Goal: Task Accomplishment & Management: Use online tool/utility

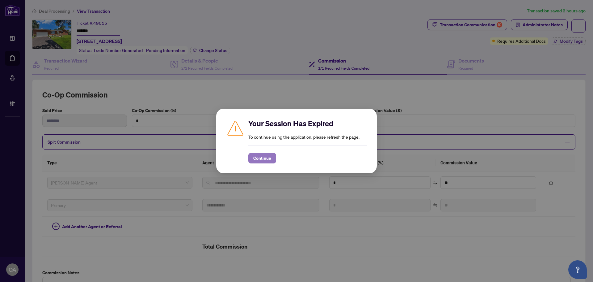
click at [268, 158] on span "Continue" at bounding box center [262, 158] width 18 height 10
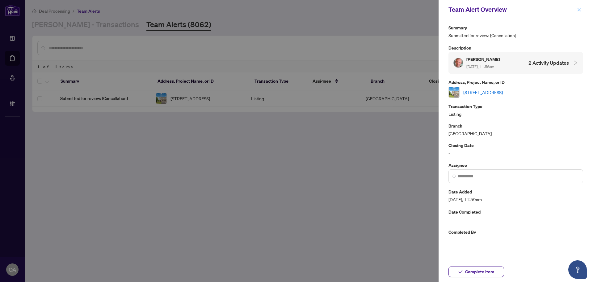
click at [578, 8] on icon "close" at bounding box center [579, 9] width 4 height 4
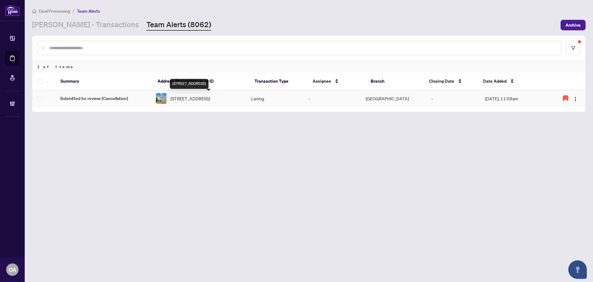
click at [210, 96] on span "905 Caldermill Private, Ottawa, Ontario K2J 0Z8, Canada" at bounding box center [191, 98] width 40 height 7
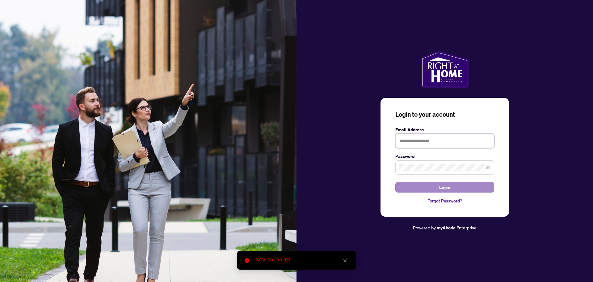
type input "**********"
click at [424, 186] on button "Login" at bounding box center [445, 187] width 99 height 11
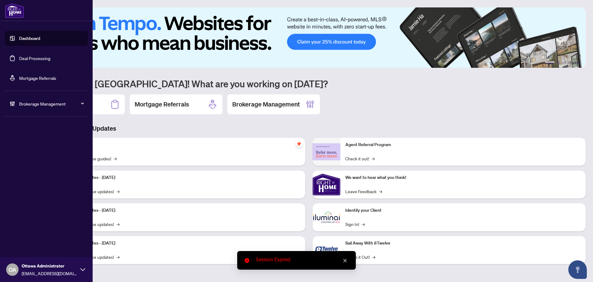
click at [31, 55] on link "Deal Processing" at bounding box center [34, 58] width 31 height 6
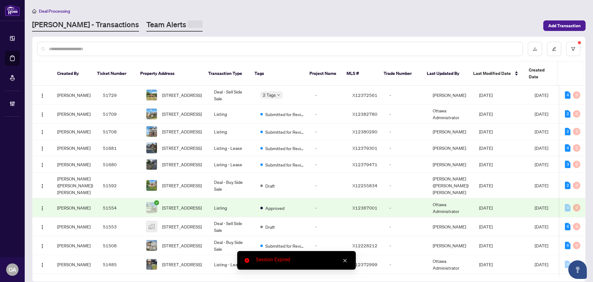
click at [147, 23] on link "Team Alerts" at bounding box center [174, 25] width 56 height 12
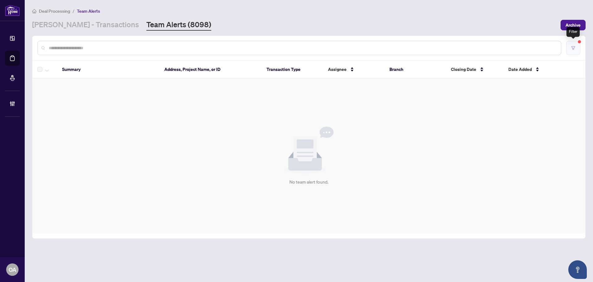
click at [571, 53] on button "button" at bounding box center [573, 48] width 14 height 14
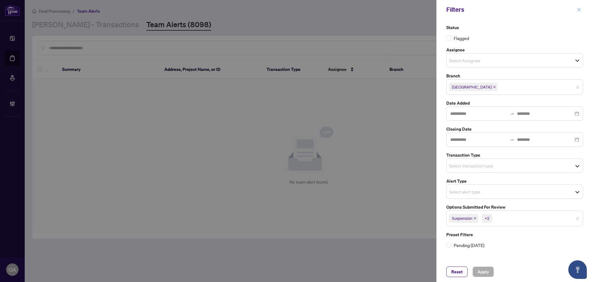
click at [579, 12] on span "button" at bounding box center [579, 10] width 4 height 10
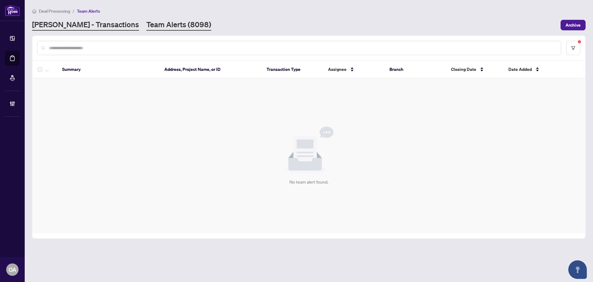
click at [75, 23] on link "RAHR - Transactions" at bounding box center [85, 24] width 107 height 11
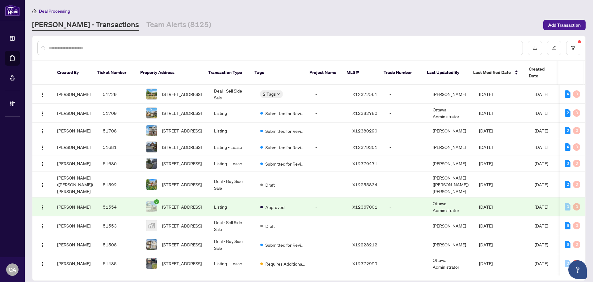
click at [224, 47] on input "text" at bounding box center [283, 47] width 469 height 7
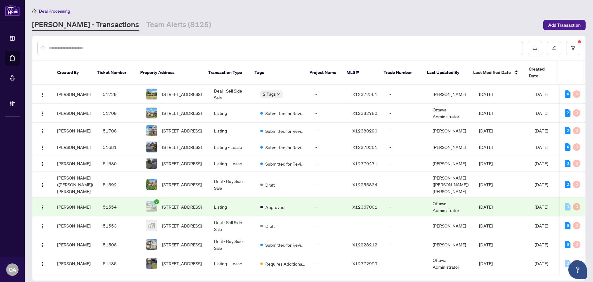
click at [224, 47] on input "text" at bounding box center [283, 47] width 469 height 7
click at [222, 48] on input "text" at bounding box center [283, 47] width 469 height 7
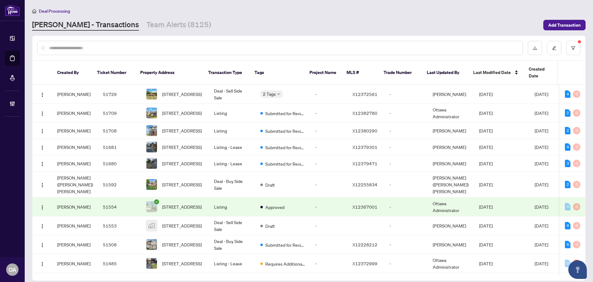
click at [88, 55] on div at bounding box center [308, 48] width 553 height 24
drag, startPoint x: 88, startPoint y: 50, endPoint x: 88, endPoint y: 46, distance: 3.4
click at [88, 48] on input "text" at bounding box center [283, 47] width 469 height 7
click at [88, 42] on div at bounding box center [280, 48] width 486 height 14
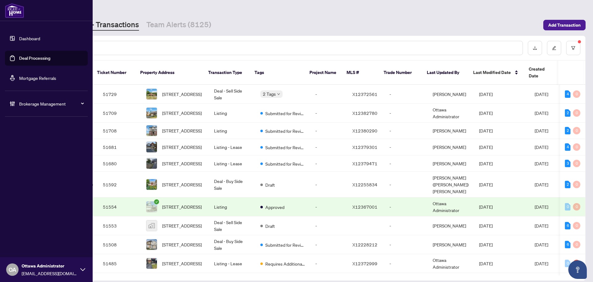
click at [46, 55] on link "Deal Processing" at bounding box center [34, 58] width 31 height 6
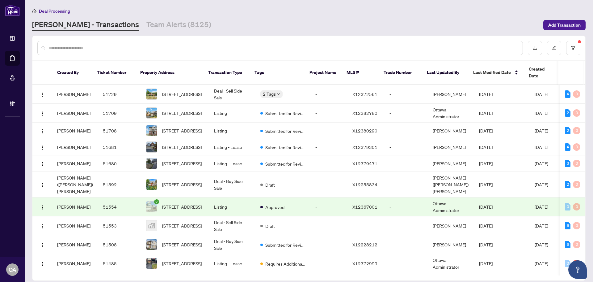
click at [130, 46] on input "text" at bounding box center [283, 47] width 469 height 7
click at [100, 49] on input "text" at bounding box center [283, 47] width 469 height 7
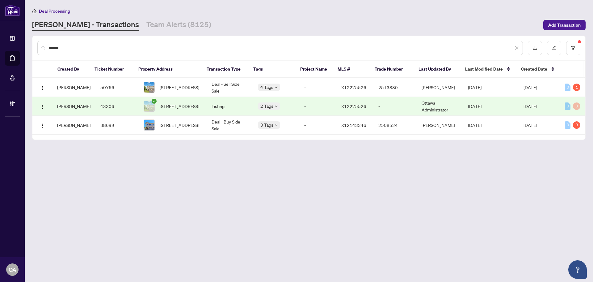
click at [105, 46] on input "******" at bounding box center [281, 47] width 465 height 7
type input "******"
click at [175, 104] on span "905 Caldermill Private, Ottawa, Ontario K2J 0Z8, Canada" at bounding box center [180, 106] width 40 height 7
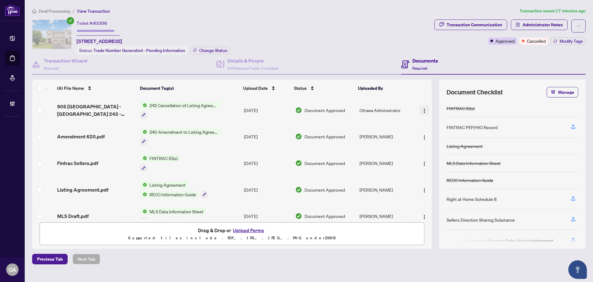
click at [424, 108] on img "button" at bounding box center [424, 110] width 5 height 5
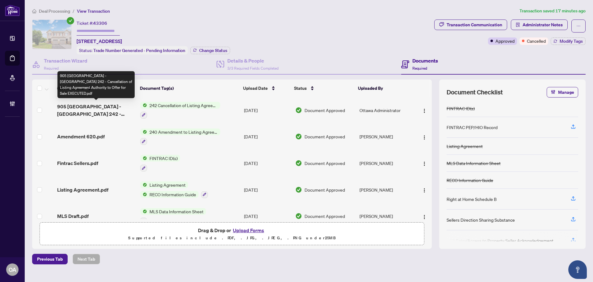
click at [108, 107] on span "905 Caldermill - Ontario 242 - Cancellation of Listing Agreement Authority to O…" at bounding box center [96, 110] width 78 height 15
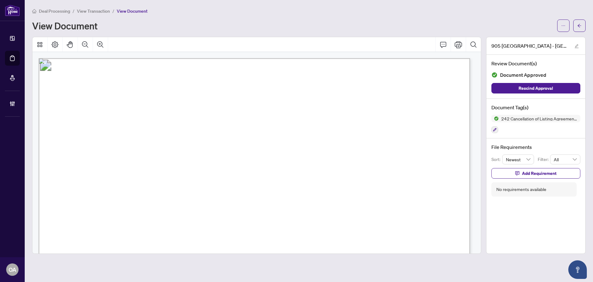
drag, startPoint x: 341, startPoint y: 210, endPoint x: 369, endPoint y: 207, distance: 27.6
click at [369, 58] on p "Form 242 Revised 2020 Page 1 of 1 The trademarks REALTOR®, REALTORS®, MLS®, Mul…" at bounding box center [531, 58] width 985 height 0
click at [369, 208] on span "Ottawa" at bounding box center [369, 210] width 55 height 7
drag, startPoint x: 365, startPoint y: 209, endPoint x: 339, endPoint y: 208, distance: 26.6
click at [339, 58] on p "Form 242 Revised 2020 Page 1 of 1 The trademarks REALTOR®, REALTORS®, MLS®, Mul…" at bounding box center [531, 58] width 985 height 0
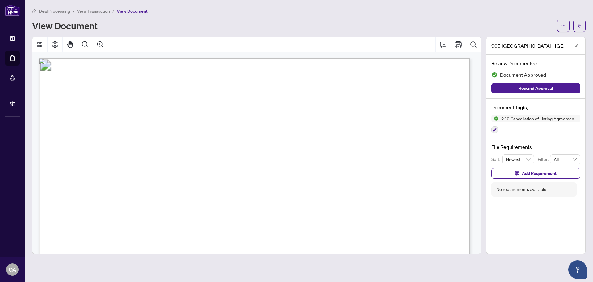
drag, startPoint x: 340, startPoint y: 207, endPoint x: 347, endPoint y: 207, distance: 7.1
click at [345, 208] on span "Ottawa" at bounding box center [369, 210] width 55 height 7
drag, startPoint x: 343, startPoint y: 209, endPoint x: 365, endPoint y: 210, distance: 21.7
click at [365, 210] on span "Ottawa" at bounding box center [369, 210] width 55 height 7
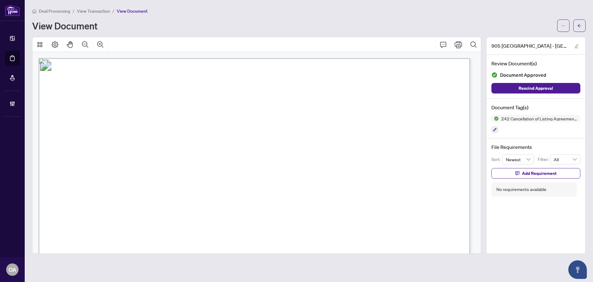
click at [365, 210] on span "Ottawa" at bounding box center [369, 210] width 55 height 7
drag, startPoint x: 365, startPoint y: 210, endPoint x: 349, endPoint y: 210, distance: 16.4
click at [349, 210] on span "Ottawa" at bounding box center [369, 210] width 55 height 7
drag, startPoint x: 372, startPoint y: 193, endPoint x: 405, endPoint y: 193, distance: 33.4
click at [405, 58] on p "Form 242 Revised 2020 Page 1 of 1 The trademarks REALTOR®, REALTORS®, MLS®, Mul…" at bounding box center [531, 58] width 985 height 0
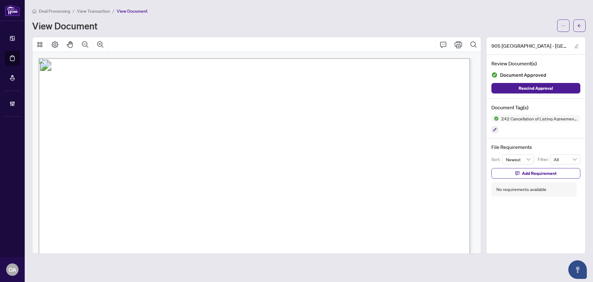
drag, startPoint x: 339, startPoint y: 209, endPoint x: 349, endPoint y: 209, distance: 9.9
click at [349, 58] on p "Form 242 Revised 2020 Page 1 of 1 The trademarks REALTOR®, REALTORS®, MLS®, Mul…" at bounding box center [531, 58] width 985 height 0
click at [354, 209] on span "Ottawa" at bounding box center [369, 210] width 55 height 7
drag, startPoint x: 363, startPoint y: 209, endPoint x: 344, endPoint y: 208, distance: 19.5
click at [344, 208] on span "Ottawa" at bounding box center [369, 210] width 55 height 7
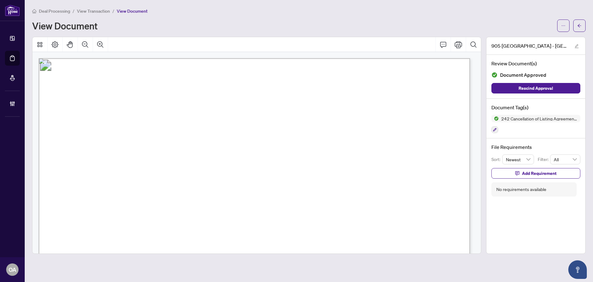
click at [263, 214] on span "BOARD:" at bounding box center [251, 213] width 22 height 6
click at [562, 24] on icon "ellipsis" at bounding box center [563, 25] width 4 height 4
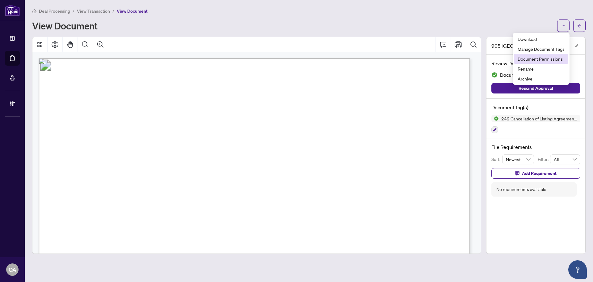
click at [534, 58] on span "Document Permissions" at bounding box center [541, 58] width 47 height 7
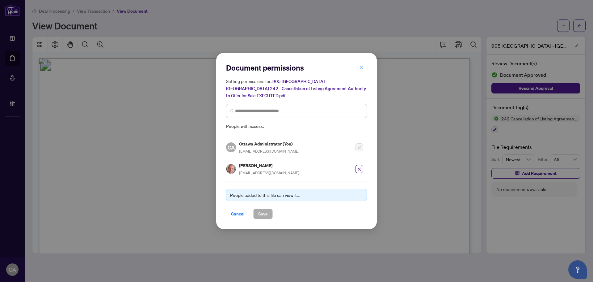
click at [363, 70] on icon "close" at bounding box center [361, 67] width 4 height 4
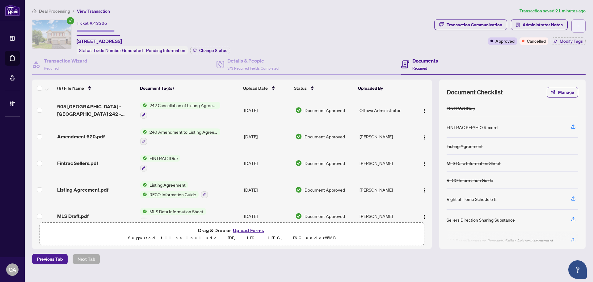
click at [574, 30] on button "button" at bounding box center [579, 25] width 14 height 13
click at [285, 29] on div "Ticket #: 43306 905 Caldermill Private, Ottawa, Ontario K2J 0Z8, Canada Status:…" at bounding box center [232, 36] width 400 height 35
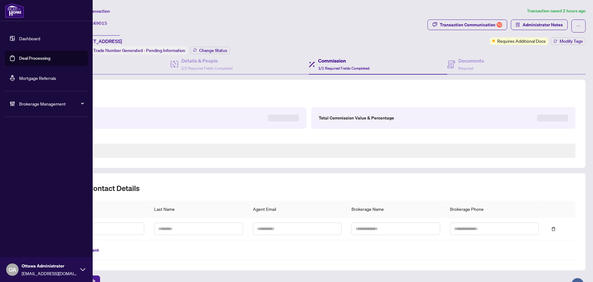
click at [30, 59] on link "Deal Processing" at bounding box center [34, 58] width 31 height 6
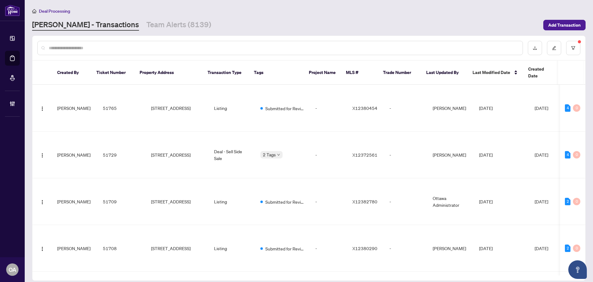
click at [298, 49] on input "text" at bounding box center [283, 47] width 469 height 7
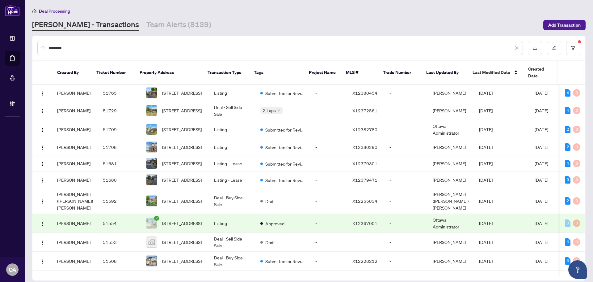
type input "********"
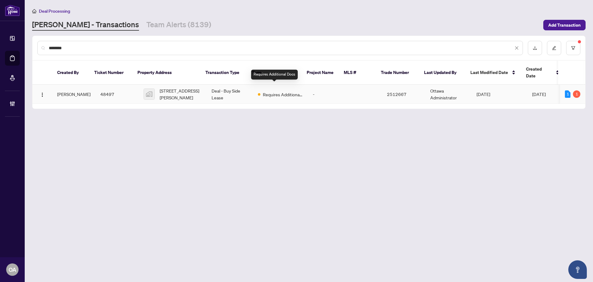
click at [275, 91] on span "Requires Additional Docs" at bounding box center [283, 94] width 40 height 7
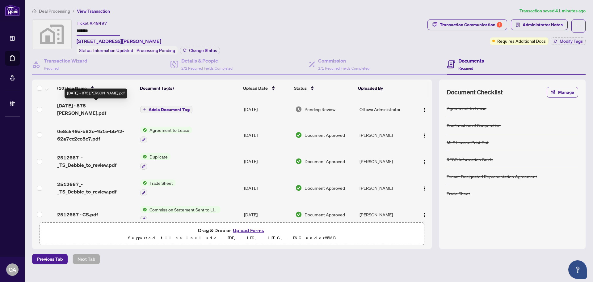
click at [70, 104] on span "June 23 2025 - 875 Fletcher CI.pdf" at bounding box center [96, 109] width 78 height 15
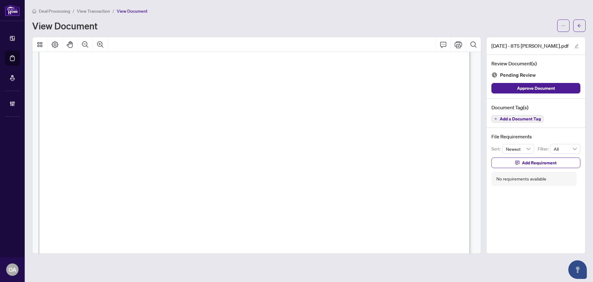
scroll to position [31, 0]
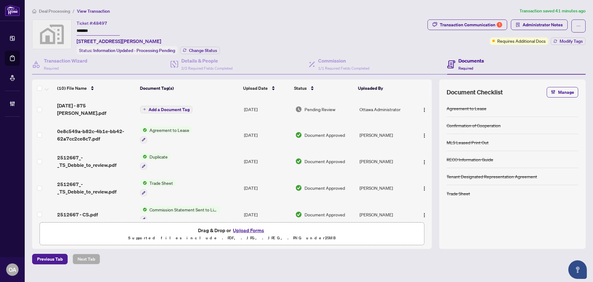
click at [182, 107] on span "Add a Document Tag" at bounding box center [169, 109] width 41 height 4
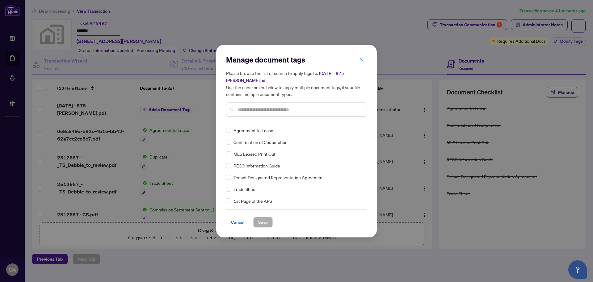
click at [273, 110] on input "text" at bounding box center [300, 109] width 124 height 7
type input "*******"
click at [265, 221] on span "Save" at bounding box center [263, 222] width 10 height 10
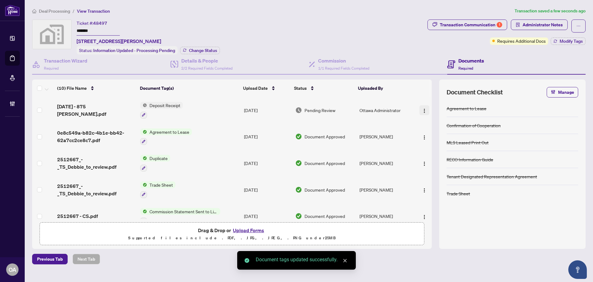
click at [423, 107] on span "button" at bounding box center [424, 110] width 5 height 7
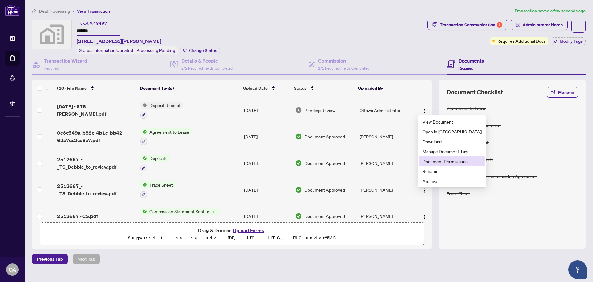
click at [429, 159] on span "Document Permissions" at bounding box center [452, 161] width 59 height 7
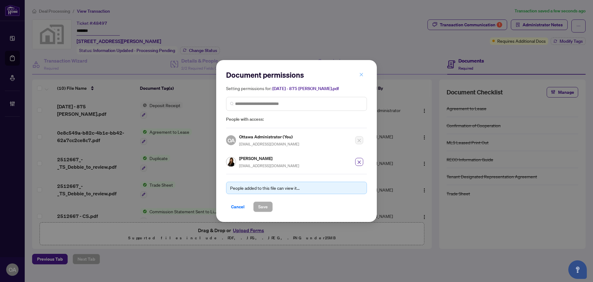
click at [362, 76] on icon "close" at bounding box center [361, 74] width 4 height 4
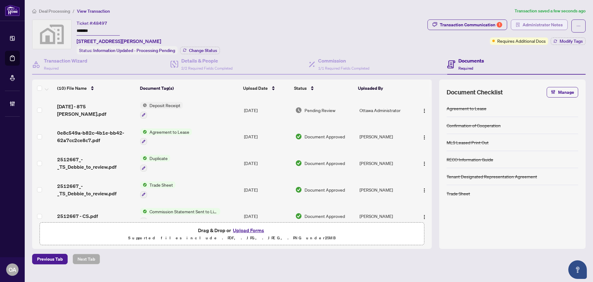
click at [534, 27] on span "Administrator Notes" at bounding box center [543, 25] width 40 height 10
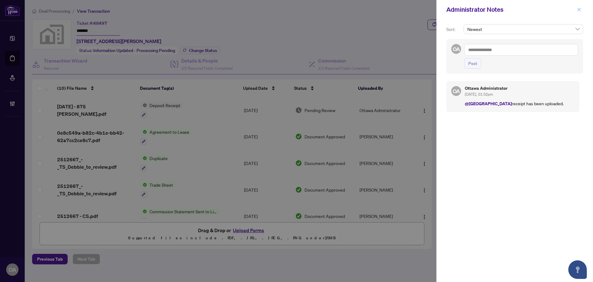
click at [581, 8] on icon "close" at bounding box center [579, 9] width 4 height 4
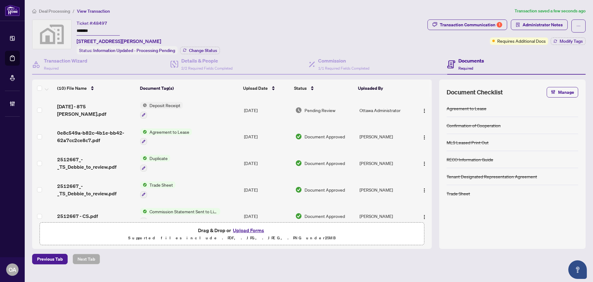
drag, startPoint x: 179, startPoint y: 36, endPoint x: 171, endPoint y: 40, distance: 9.4
click at [179, 36] on div "Ticket #: 48497 ******* 875 Fletcher Circle, Ottawa, ON, Canada Status: Informa…" at bounding box center [148, 36] width 143 height 35
drag, startPoint x: 168, startPoint y: 41, endPoint x: 72, endPoint y: 42, distance: 96.1
click at [72, 42] on div "Ticket #: 48497 ******* 875 Fletcher Circle, Ottawa, ON, Canada Status: Informa…" at bounding box center [228, 36] width 393 height 35
click at [140, 32] on div "Ticket #: 48497 ******* 875 Fletcher Circle, Ottawa, ON, Canada" at bounding box center [119, 31] width 85 height 25
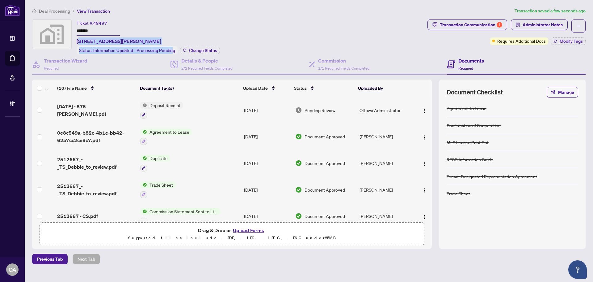
drag, startPoint x: 149, startPoint y: 41, endPoint x: 80, endPoint y: 41, distance: 68.3
click at [80, 41] on div "Ticket #: 48497 ******* 875 Fletcher Circle, Ottawa, ON, Canada Status: Informa…" at bounding box center [148, 36] width 143 height 35
click at [195, 29] on div "Ticket #: 48497 ******* 875 Fletcher Circle, Ottawa, ON, Canada Status: Informa…" at bounding box center [148, 36] width 143 height 35
drag, startPoint x: 164, startPoint y: 39, endPoint x: 78, endPoint y: 42, distance: 86.3
click at [78, 42] on span "875 Fletcher Circle, Ottawa, ON, Canada" at bounding box center [119, 40] width 85 height 7
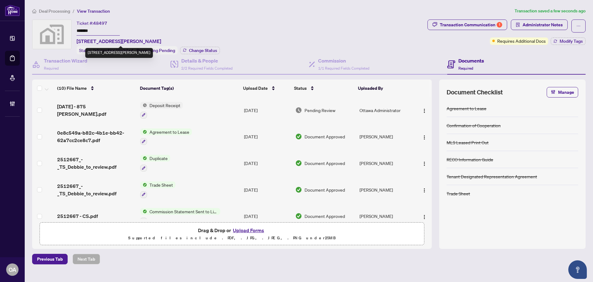
copy span "875 Fletcher Circle, Ottawa, ON, Canada"
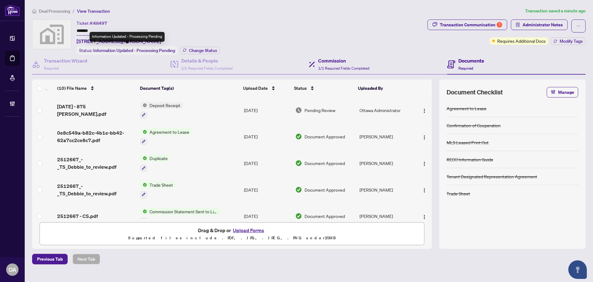
drag, startPoint x: 148, startPoint y: 39, endPoint x: 441, endPoint y: 66, distance: 294.2
click at [277, 29] on div "Ticket #: 48497 ******* 875 Fletcher Circle, Ottawa, ON, Canada Status: Informa…" at bounding box center [228, 36] width 393 height 35
click at [345, 62] on h4 "Commission" at bounding box center [343, 60] width 51 height 7
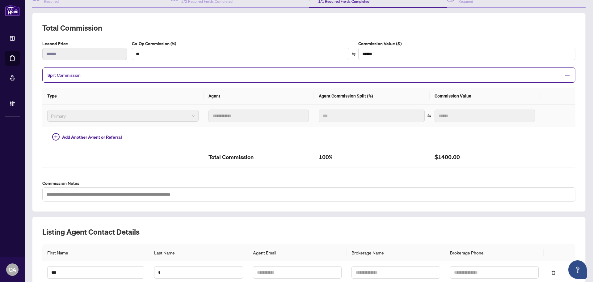
scroll to position [31, 0]
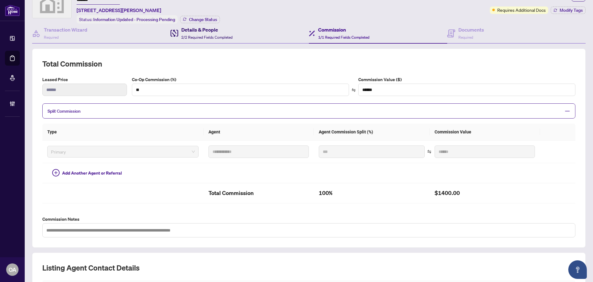
click at [206, 31] on h4 "Details & People" at bounding box center [206, 29] width 51 height 7
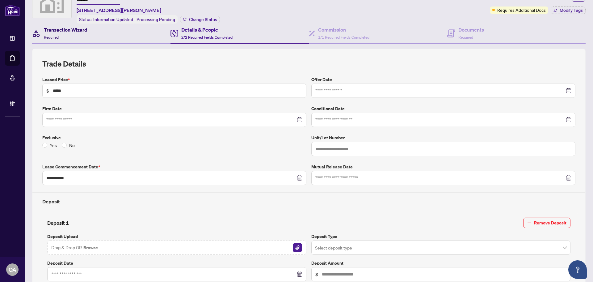
click at [67, 28] on h4 "Transaction Wizard" at bounding box center [66, 29] width 44 height 7
